Goal: Navigation & Orientation: Understand site structure

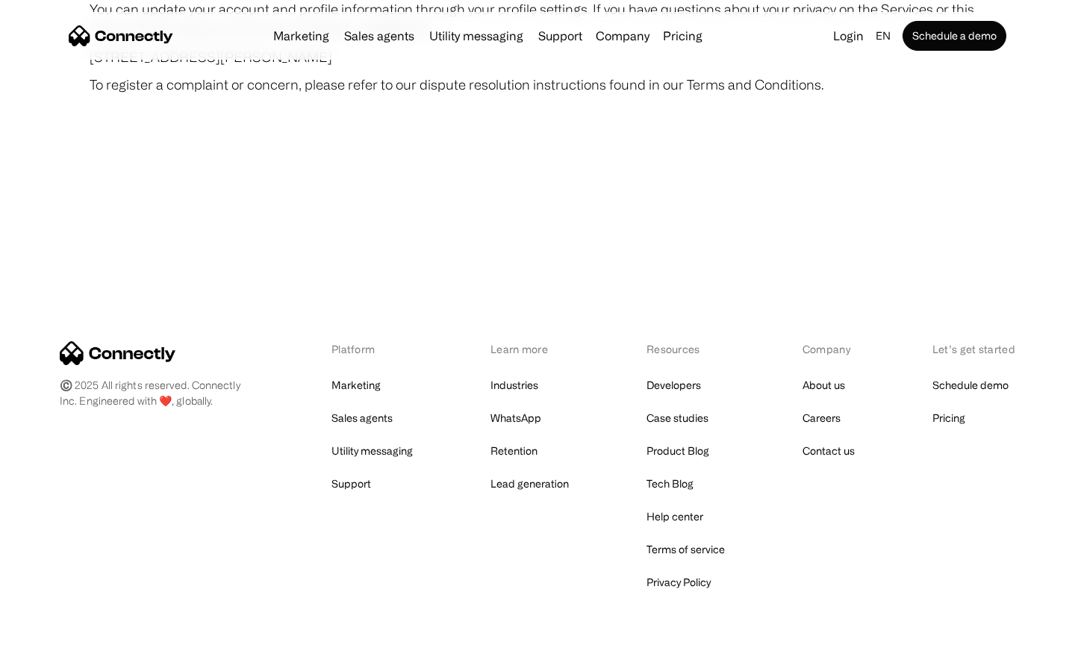
scroll to position [8692, 0]
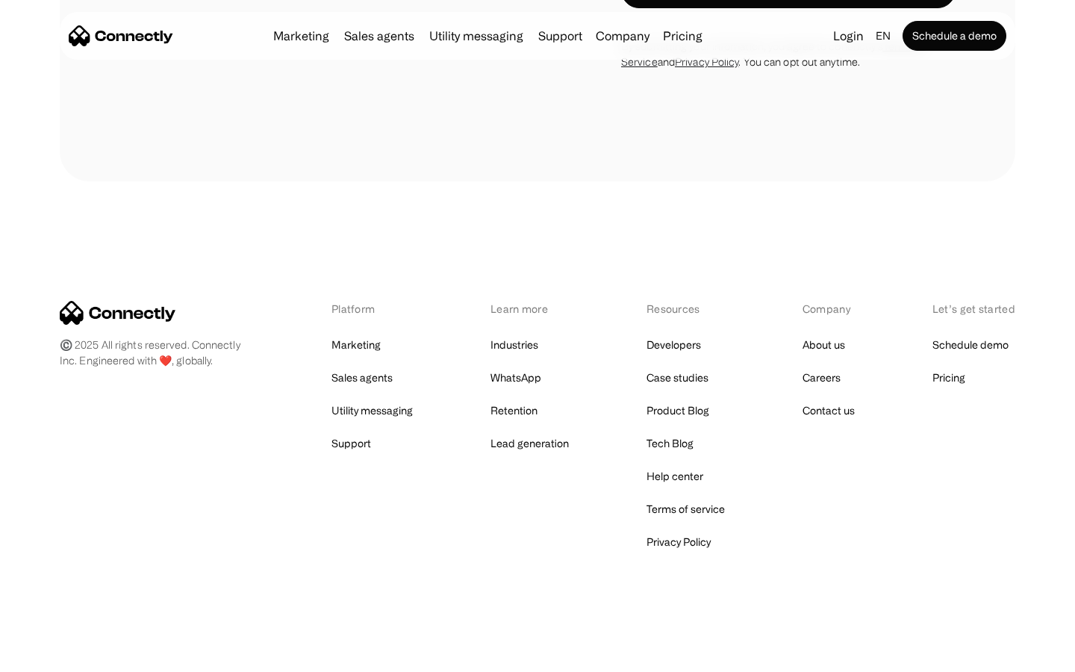
scroll to position [4559, 0]
